Goal: Task Accomplishment & Management: Use online tool/utility

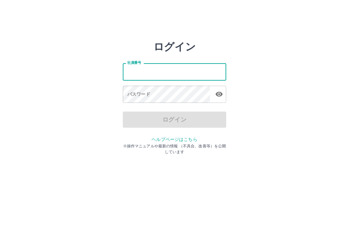
click at [73, 83] on div "ログイン 社員番号 社員番号 パスワード パスワード ログイン ヘルプページはこちら ※操作マニュアルや最新の情報 （不具合、改善等）を公開しています" at bounding box center [174, 92] width 349 height 103
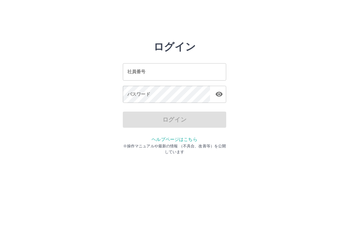
click at [178, 69] on input "社員番号" at bounding box center [174, 71] width 103 height 17
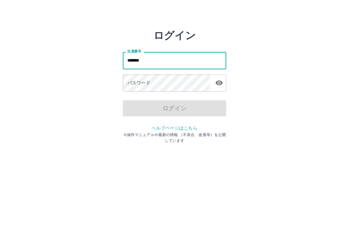
type input "*******"
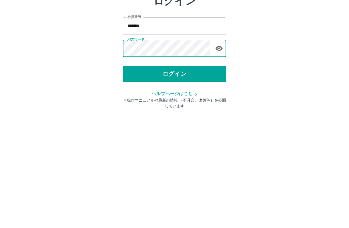
click at [194, 112] on button "ログイン" at bounding box center [174, 120] width 103 height 16
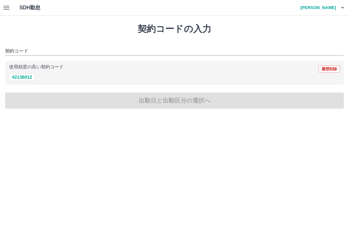
click at [10, 1] on button "button" at bounding box center [6, 7] width 13 height 15
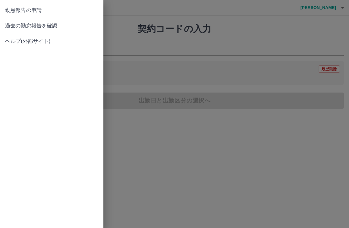
click at [26, 24] on span "過去の勤怠報告を確認" at bounding box center [51, 26] width 93 height 8
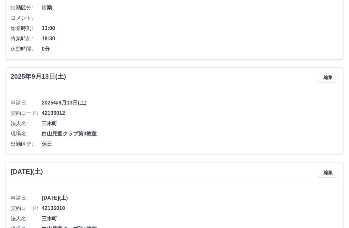
scroll to position [811, 0]
